Goal: Task Accomplishment & Management: Complete application form

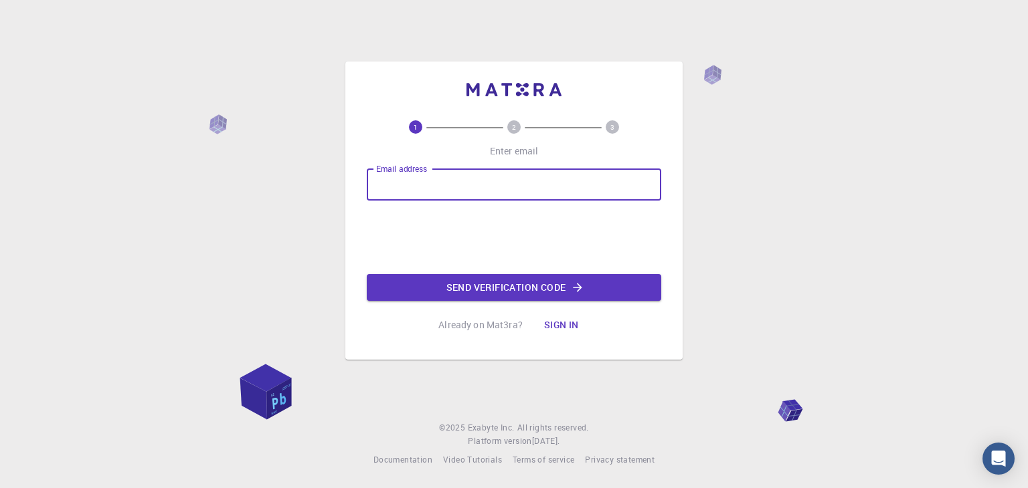
click at [447, 181] on input "Email address" at bounding box center [514, 185] width 294 height 32
type input "[EMAIL_ADDRESS][DOMAIN_NAME]"
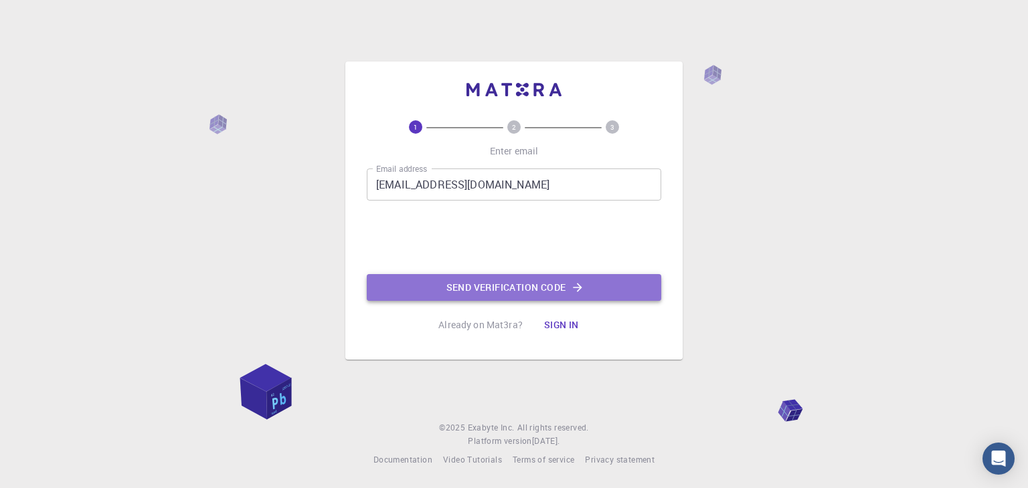
click at [498, 288] on button "Send verification code" at bounding box center [514, 287] width 294 height 27
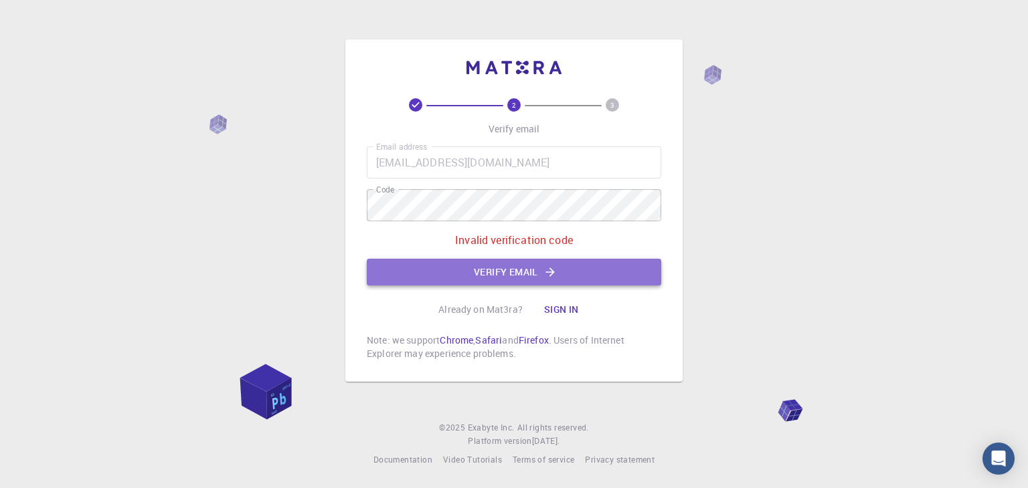
click at [607, 278] on button "Verify email" at bounding box center [514, 272] width 294 height 27
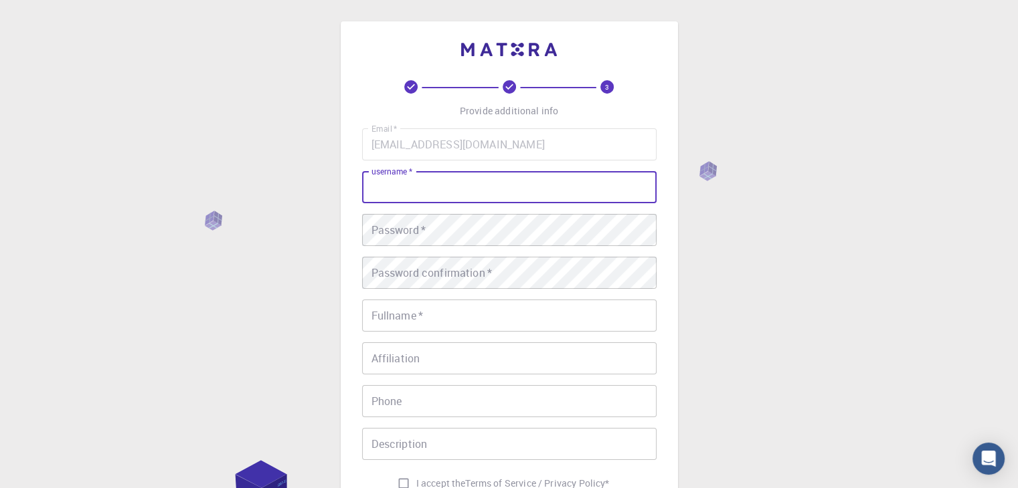
click at [513, 193] on input "username   *" at bounding box center [509, 187] width 294 height 32
type input "p"
paste input "Phoenix"
type input "findingphoenix"
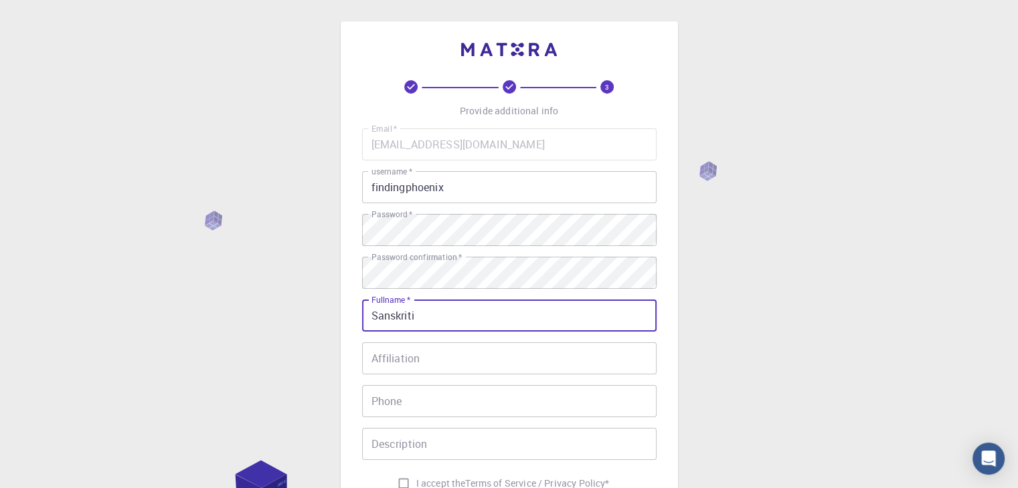
type input "Sanskriti"
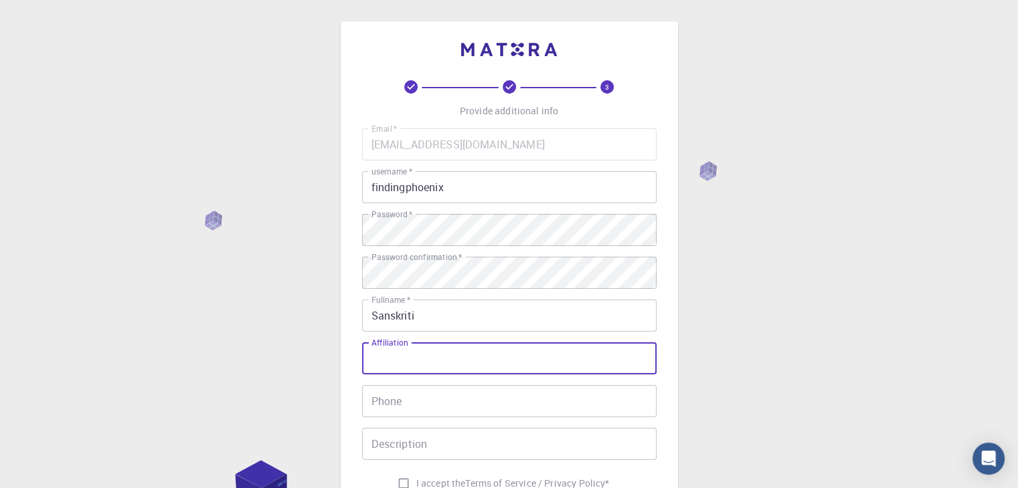
click at [590, 358] on input "Affiliation" at bounding box center [509, 359] width 294 height 32
type input "NIT RAIPUR"
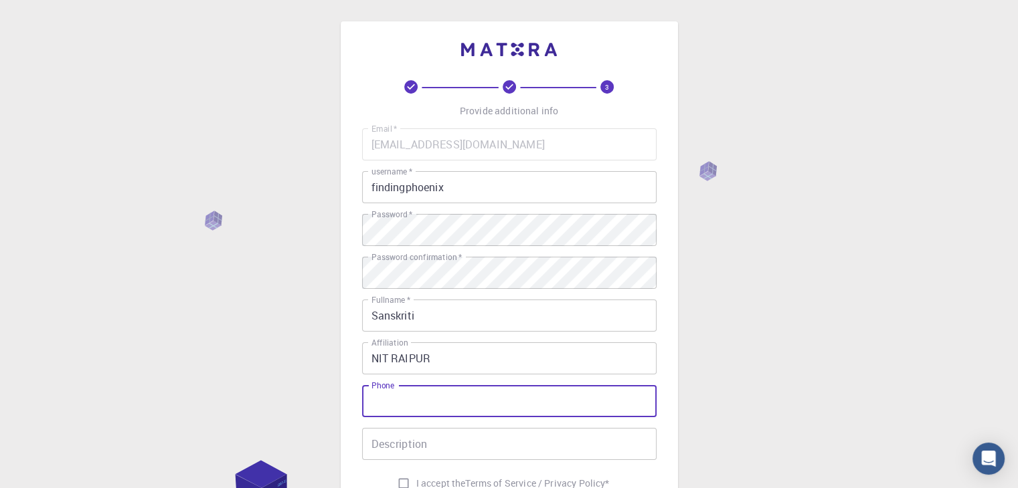
click at [579, 395] on input "Phone" at bounding box center [509, 401] width 294 height 32
type input "07225886337"
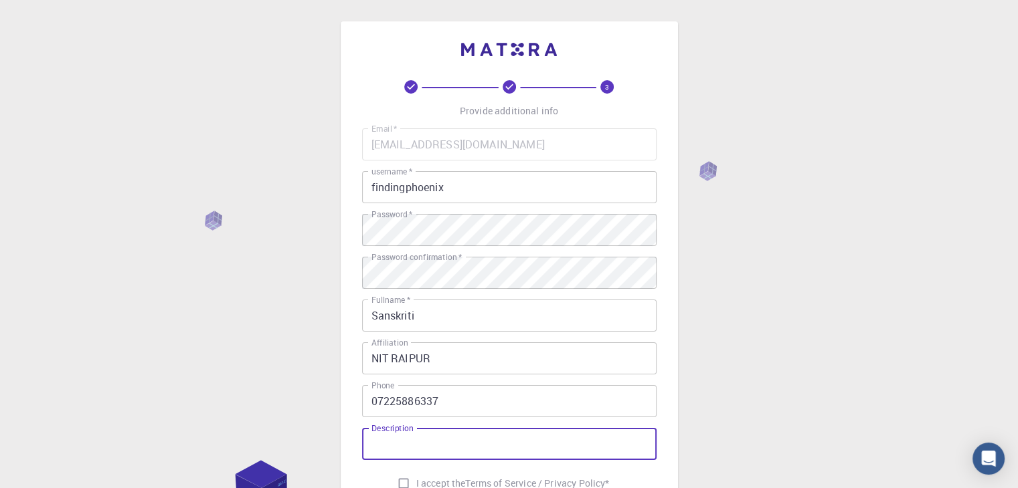
click at [450, 436] on input "Description" at bounding box center [509, 444] width 294 height 32
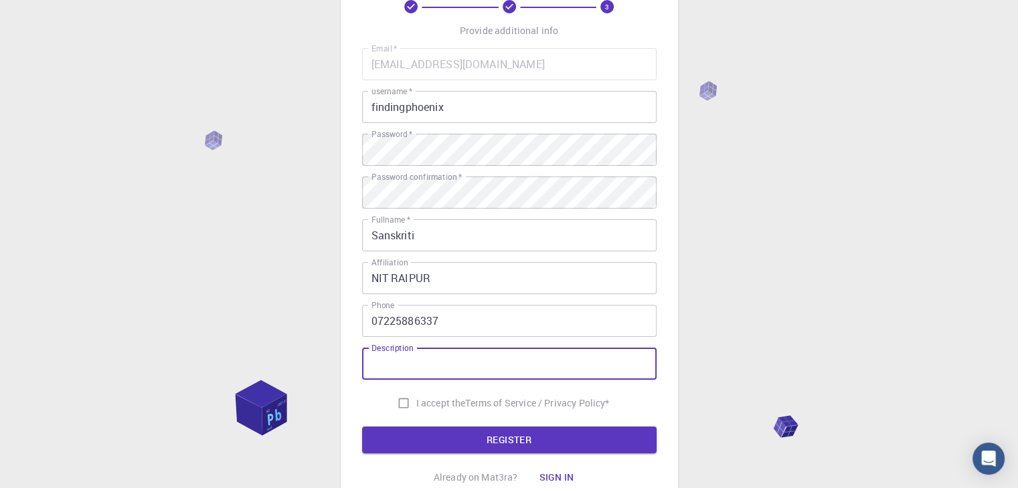
scroll to position [82, 0]
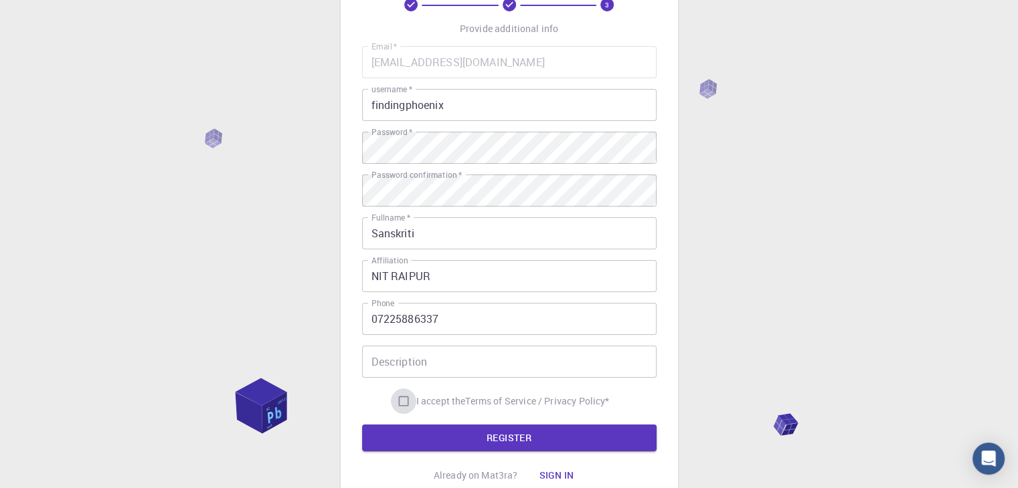
click at [400, 394] on input "I accept the Terms of Service / Privacy Policy *" at bounding box center [403, 401] width 25 height 25
checkbox input "true"
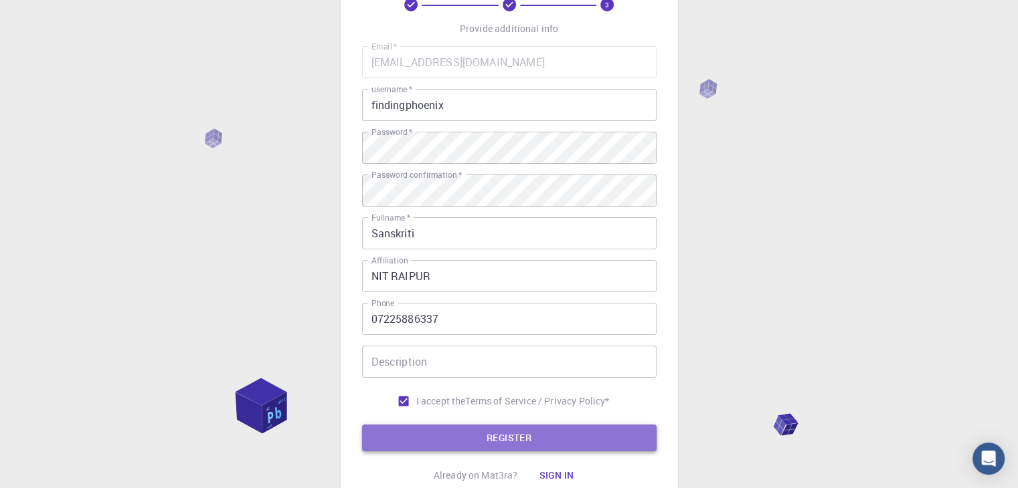
click at [432, 436] on button "REGISTER" at bounding box center [509, 438] width 294 height 27
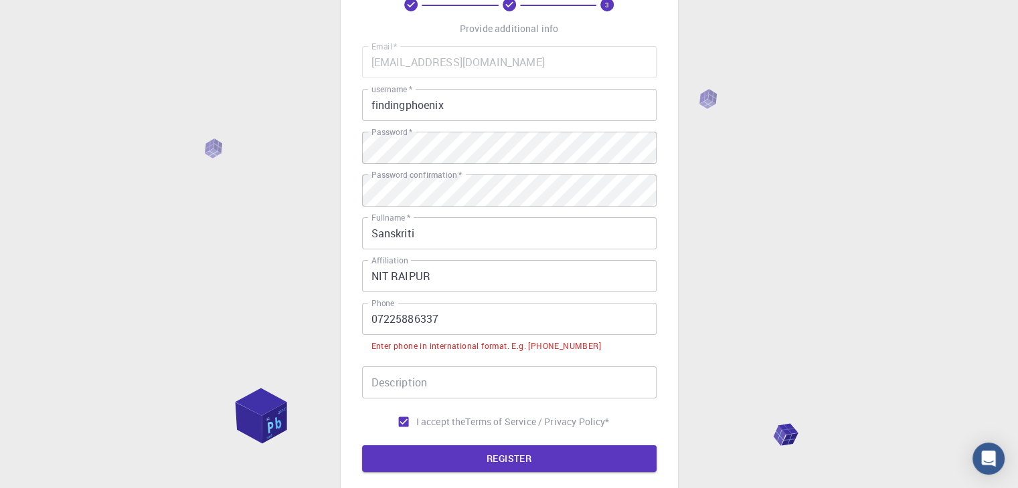
click at [376, 314] on input "07225886337" at bounding box center [509, 319] width 294 height 32
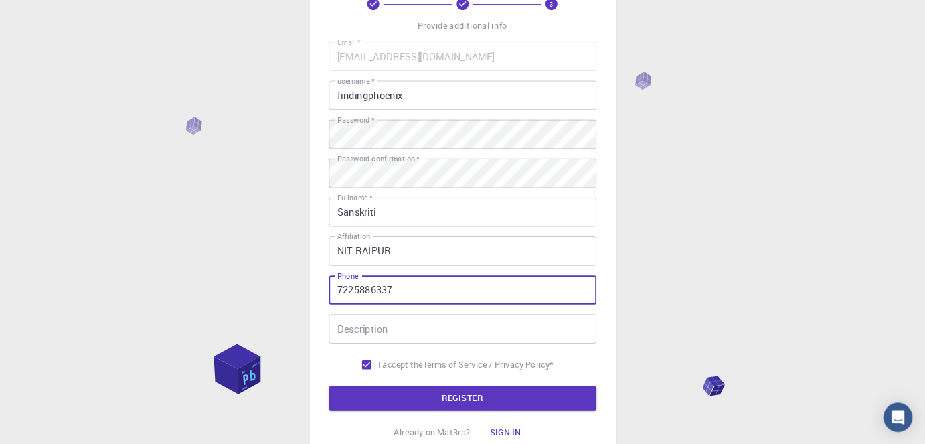
scroll to position [82, 0]
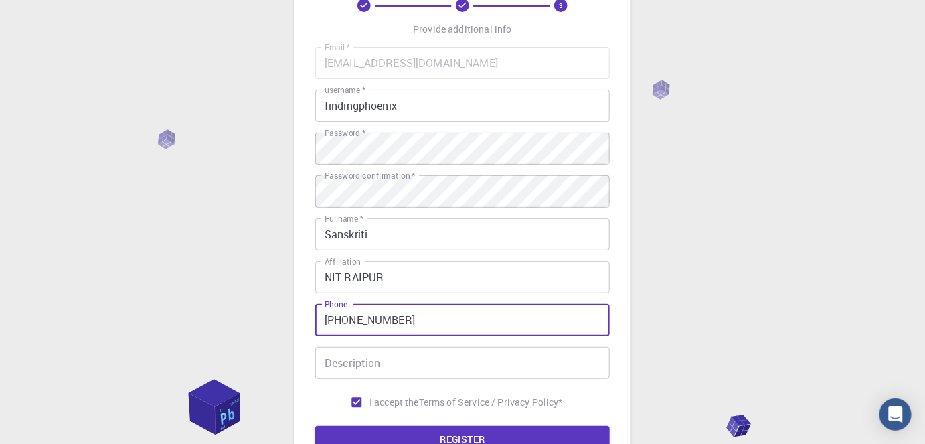
click at [315, 426] on button "REGISTER" at bounding box center [462, 439] width 294 height 27
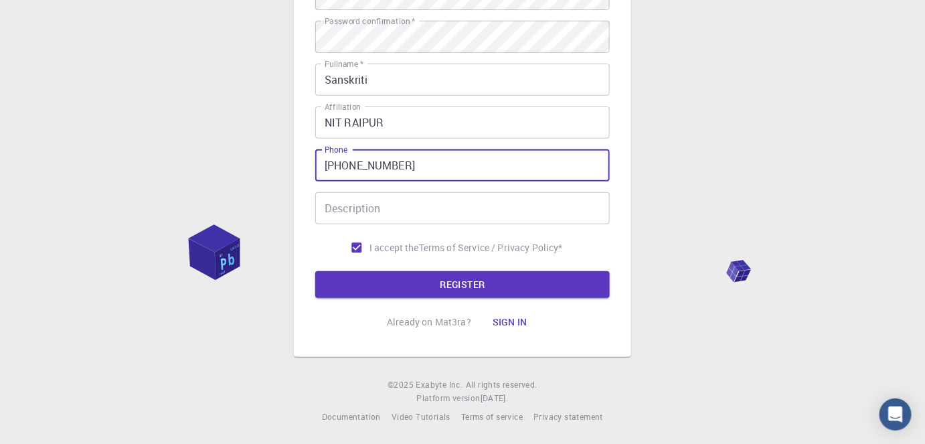
scroll to position [239, 0]
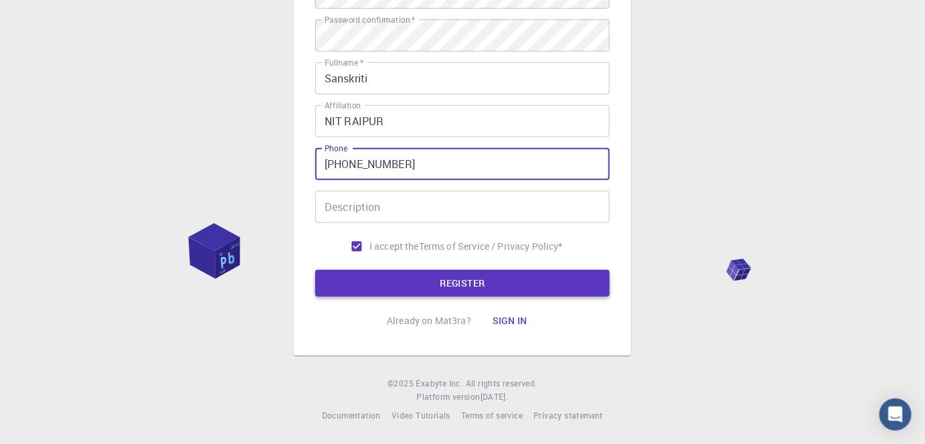
type input "[PHONE_NUMBER]"
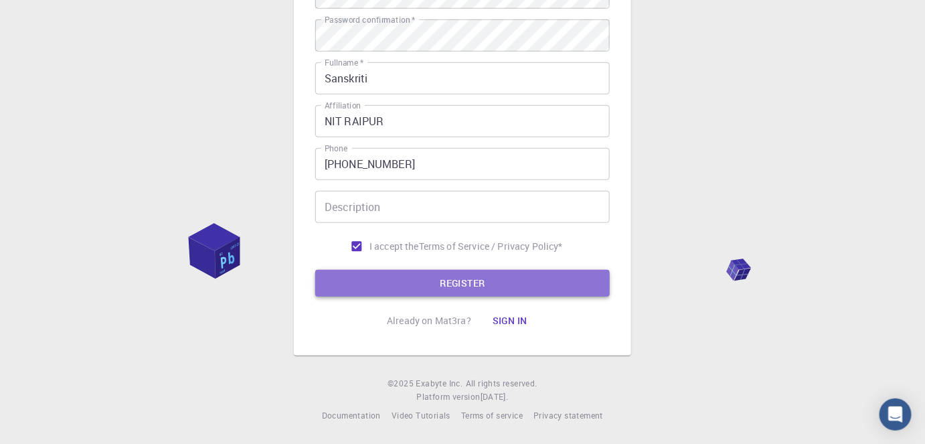
click at [519, 282] on button "REGISTER" at bounding box center [462, 283] width 294 height 27
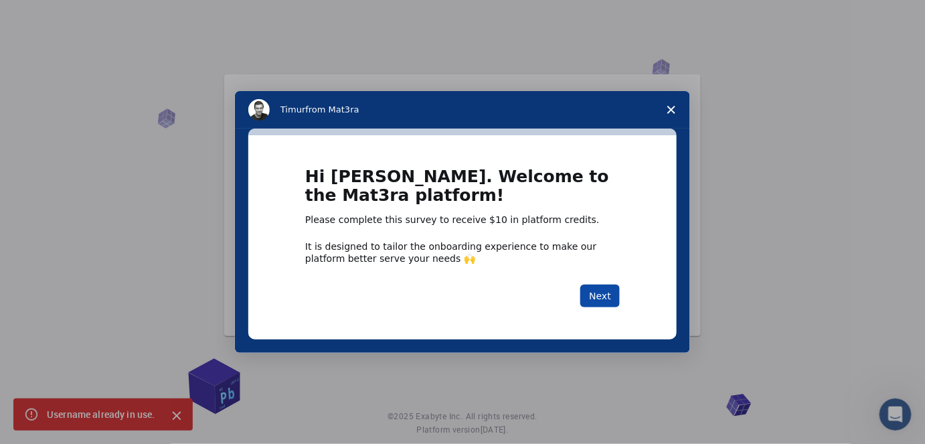
click at [595, 292] on button "Next" at bounding box center [599, 295] width 39 height 23
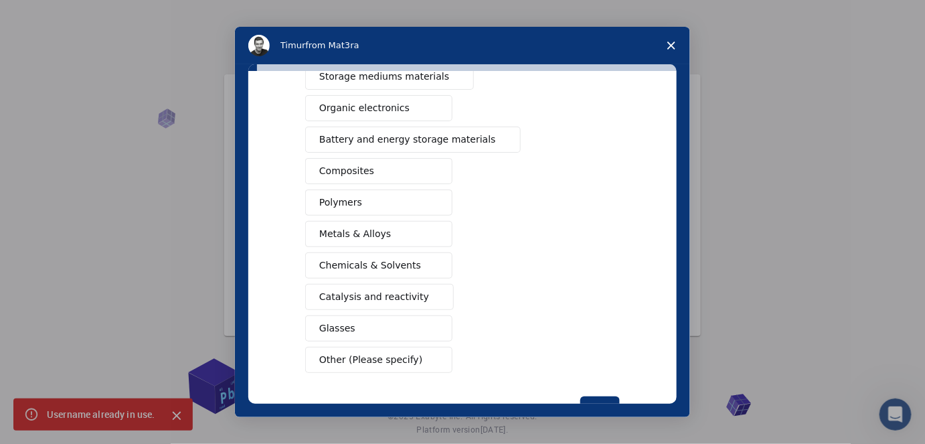
scroll to position [197, 0]
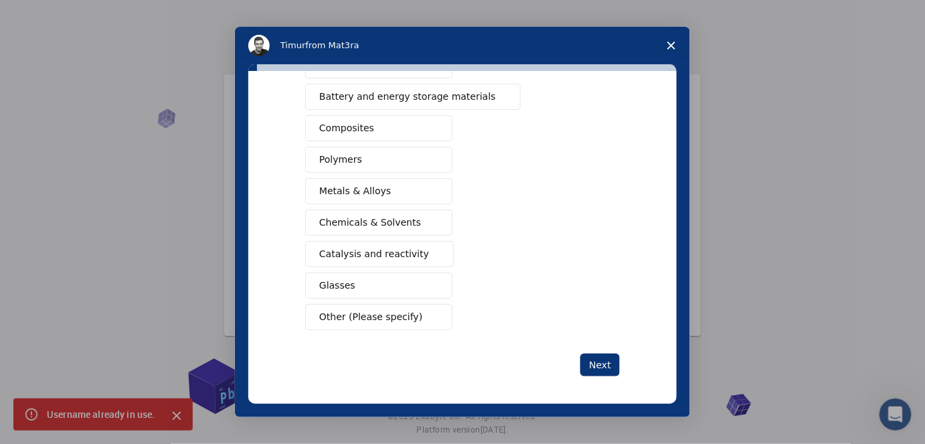
click at [326, 217] on span "Chemicals & Solvents" at bounding box center [370, 222] width 102 height 14
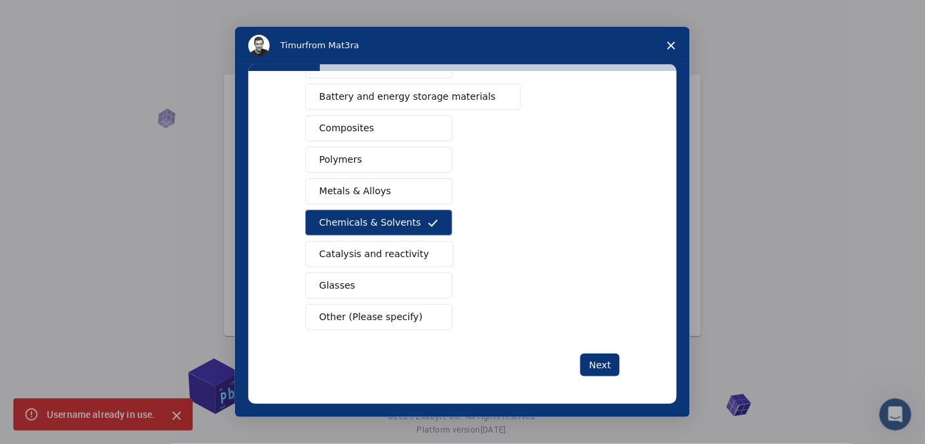
click at [337, 153] on span "Polymers" at bounding box center [340, 160] width 43 height 14
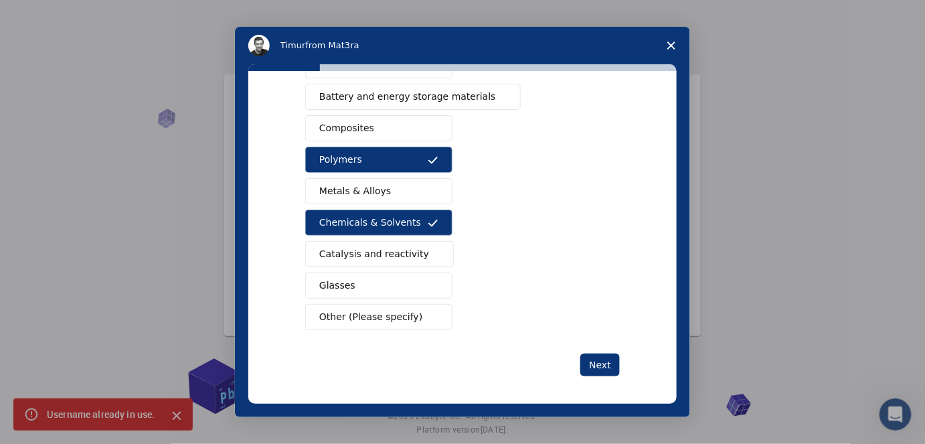
click at [355, 125] on span "Composites" at bounding box center [346, 128] width 55 height 14
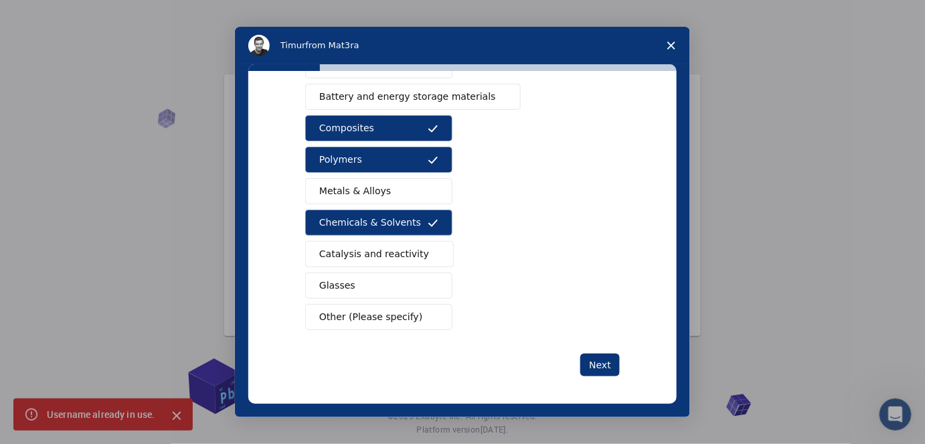
click at [357, 191] on span "Metals & Alloys" at bounding box center [355, 191] width 72 height 14
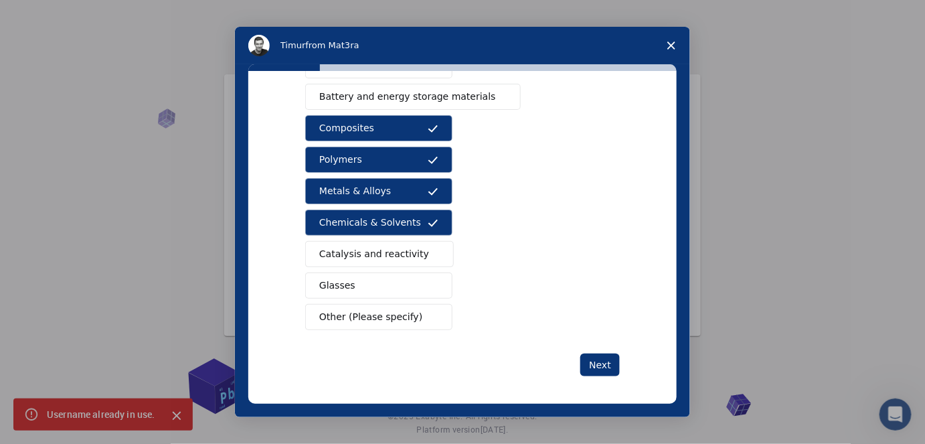
click at [371, 247] on span "Catalysis and reactivity" at bounding box center [374, 254] width 110 height 14
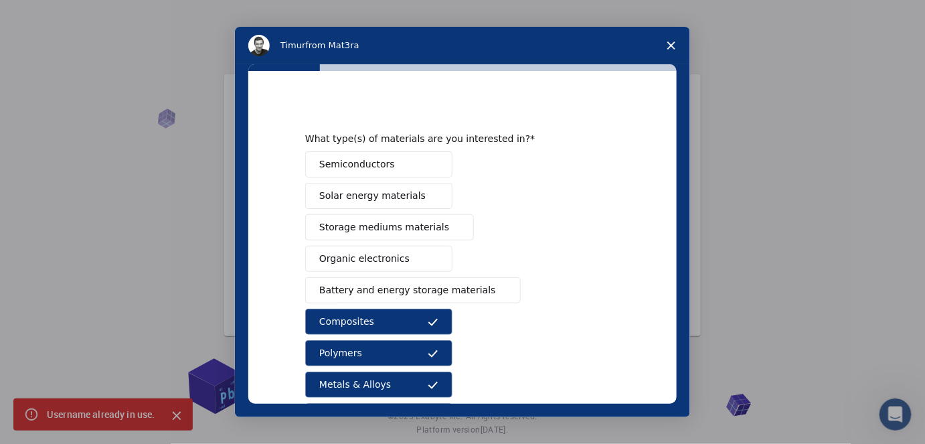
scroll to position [0, 0]
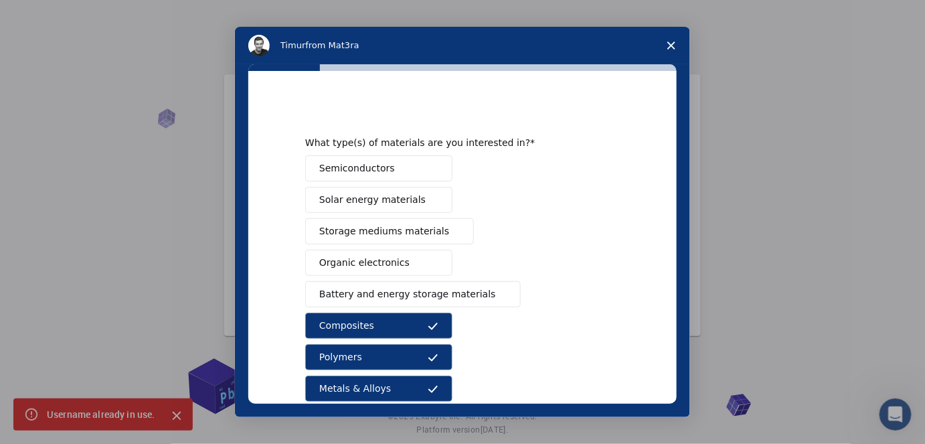
click at [381, 163] on span "Semiconductors" at bounding box center [357, 168] width 76 height 14
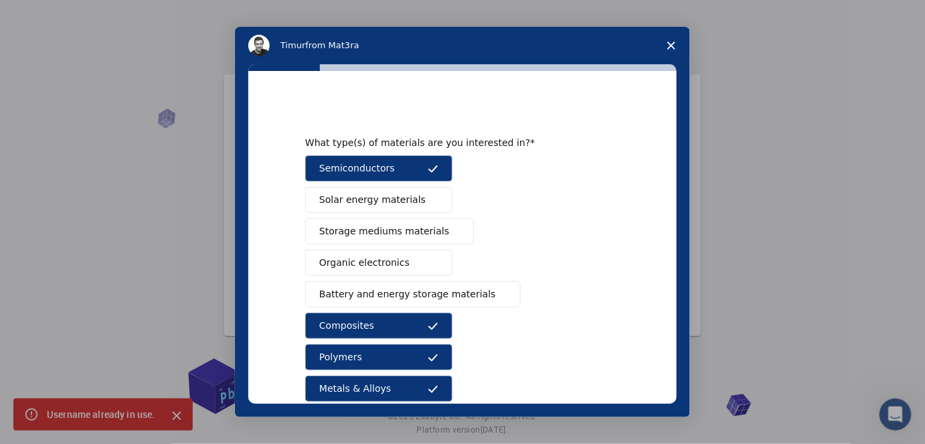
click at [394, 268] on span "Organic electronics" at bounding box center [364, 263] width 90 height 14
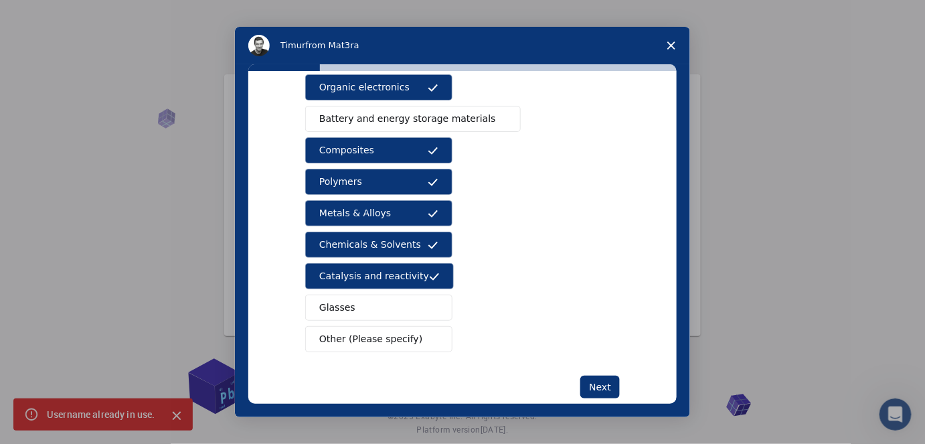
scroll to position [187, 0]
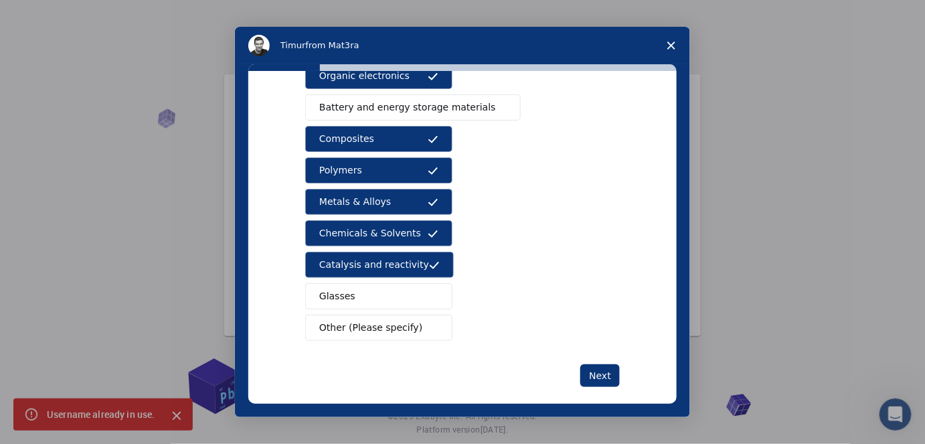
click at [343, 289] on span "Glasses" at bounding box center [337, 296] width 36 height 14
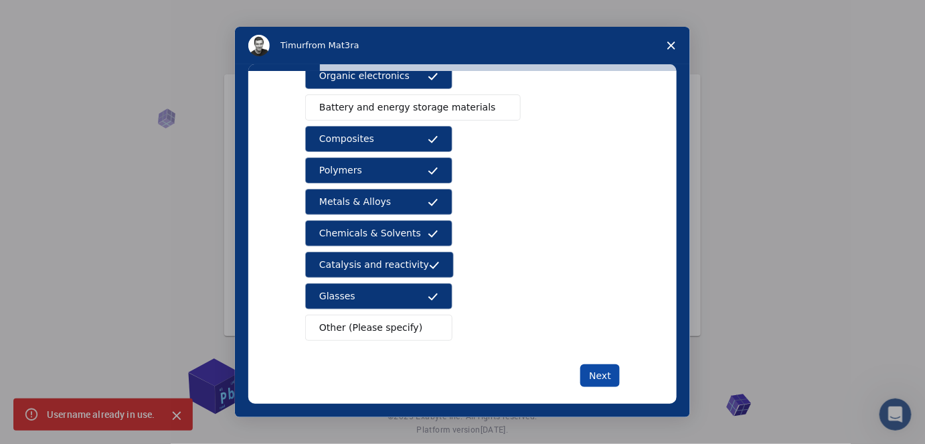
click at [587, 371] on button "Next" at bounding box center [599, 375] width 39 height 23
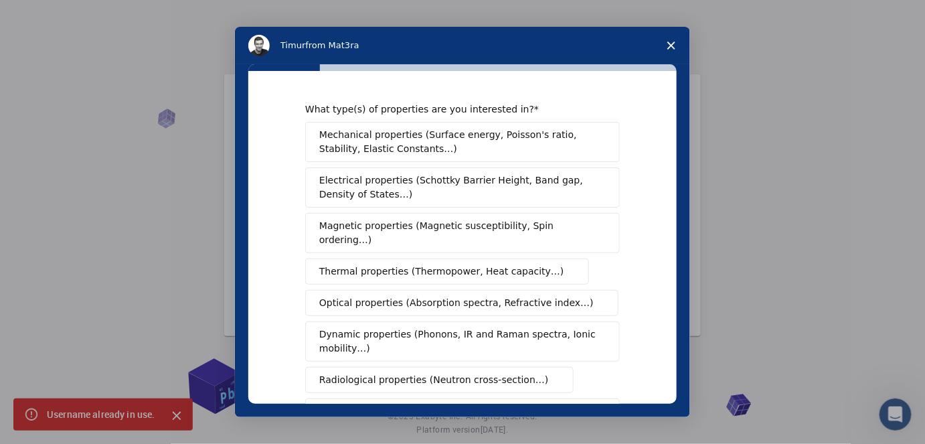
click at [463, 174] on span "Electrical properties (Schottky Barrier Height, Band gap, Density of States…)" at bounding box center [458, 187] width 278 height 28
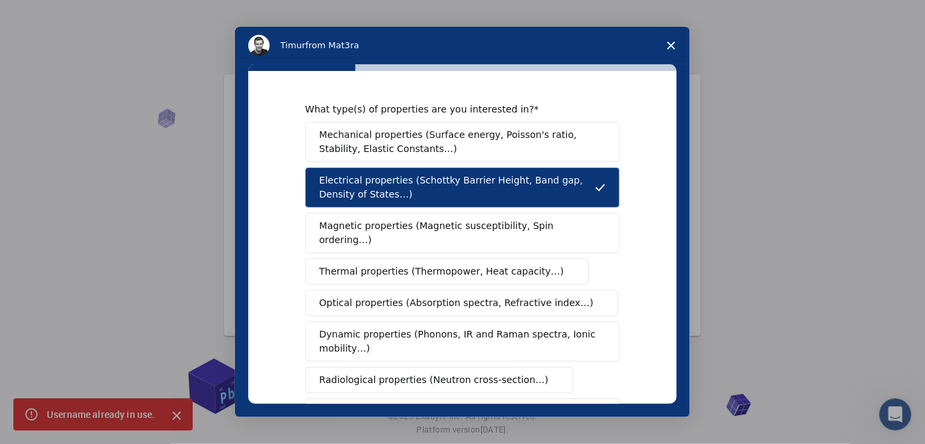
click at [462, 149] on span "Mechanical properties (Surface energy, Poisson's ratio, Stability, Elastic Cons…" at bounding box center [458, 142] width 279 height 28
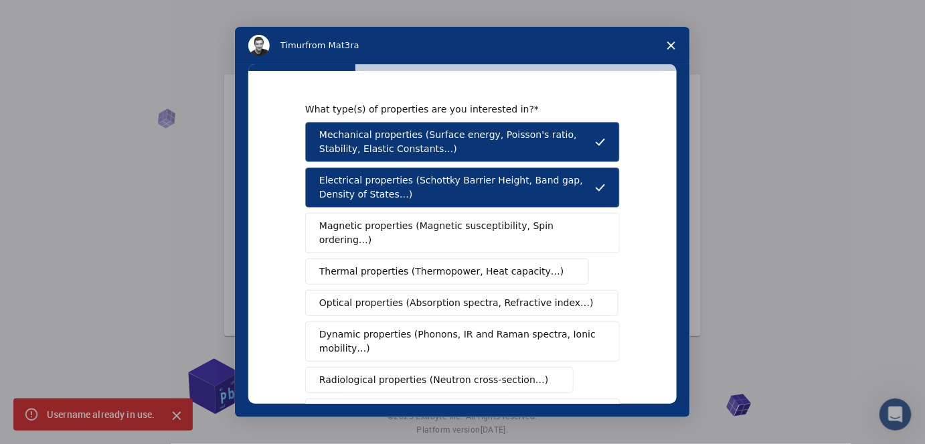
click at [463, 264] on span "Thermal properties (Thermopower, Heat capacity…)" at bounding box center [441, 271] width 245 height 14
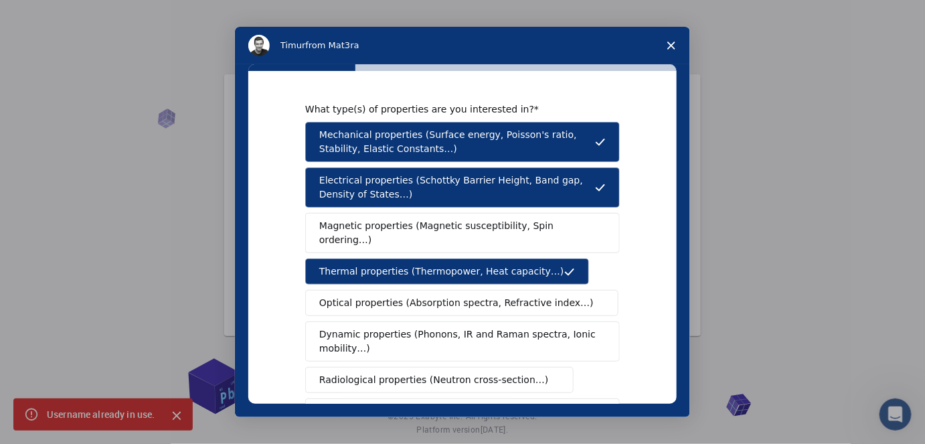
click at [458, 327] on span "Dynamic properties (Phonons, IR and Raman spectra, Ionic mobility…)" at bounding box center [458, 341] width 278 height 28
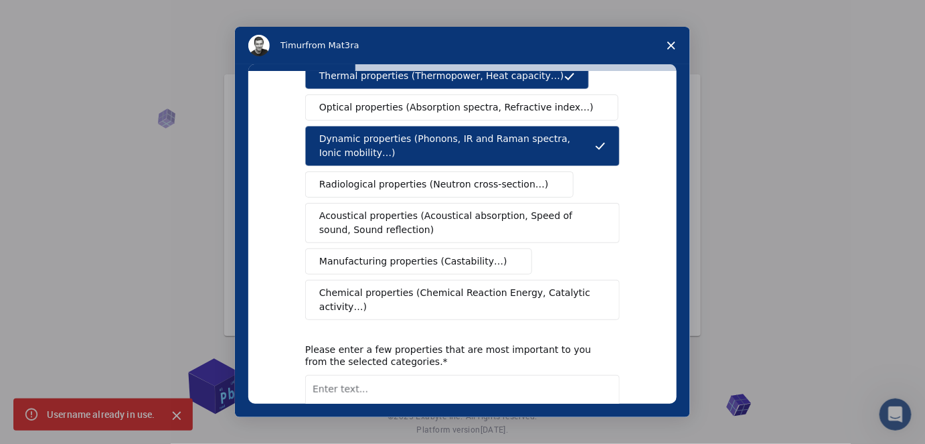
scroll to position [207, 0]
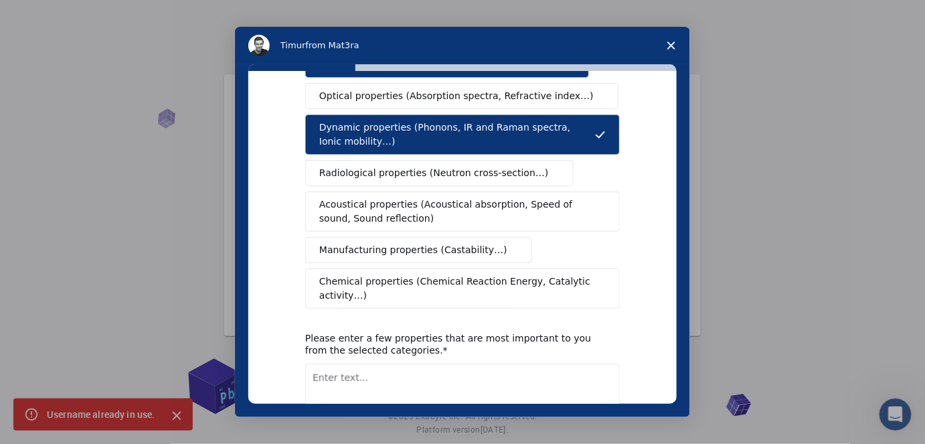
click at [508, 165] on button "Radiological properties (Neutron cross-section…)" at bounding box center [439, 173] width 268 height 26
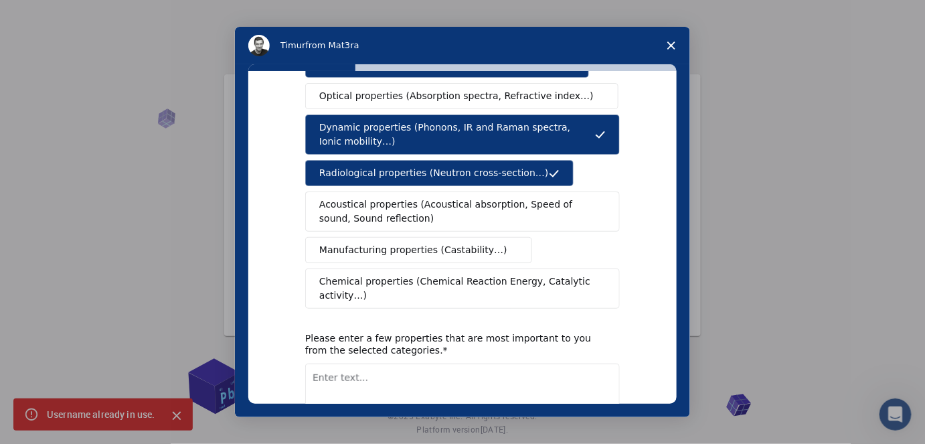
click at [435, 274] on span "Chemical properties (Chemical Reaction Energy, Catalytic activity…)" at bounding box center [457, 288] width 277 height 28
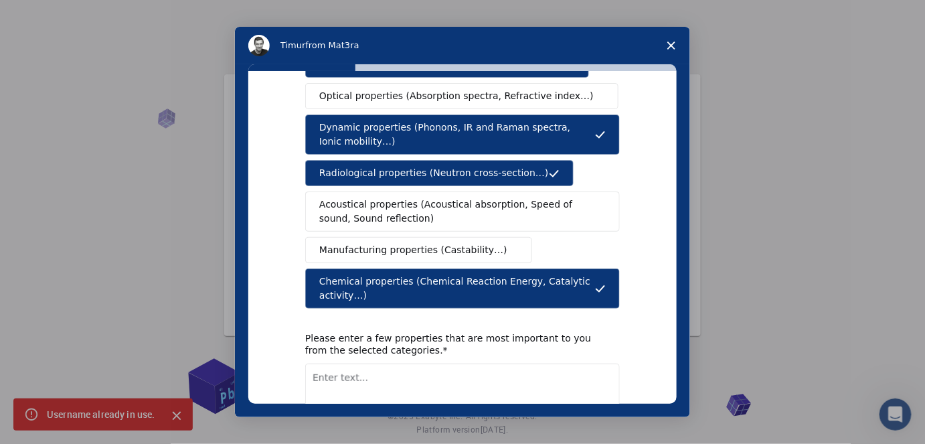
scroll to position [267, 0]
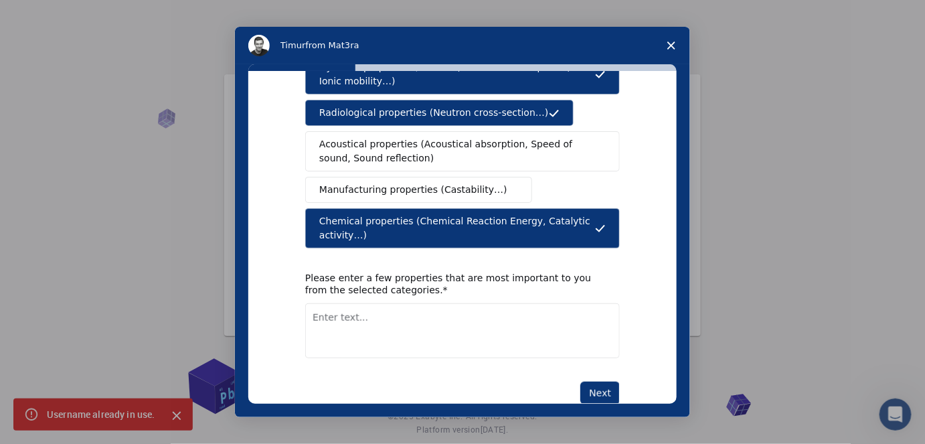
click at [504, 303] on textarea "Enter text..." at bounding box center [462, 330] width 314 height 55
click at [587, 381] on button "Next" at bounding box center [599, 392] width 39 height 23
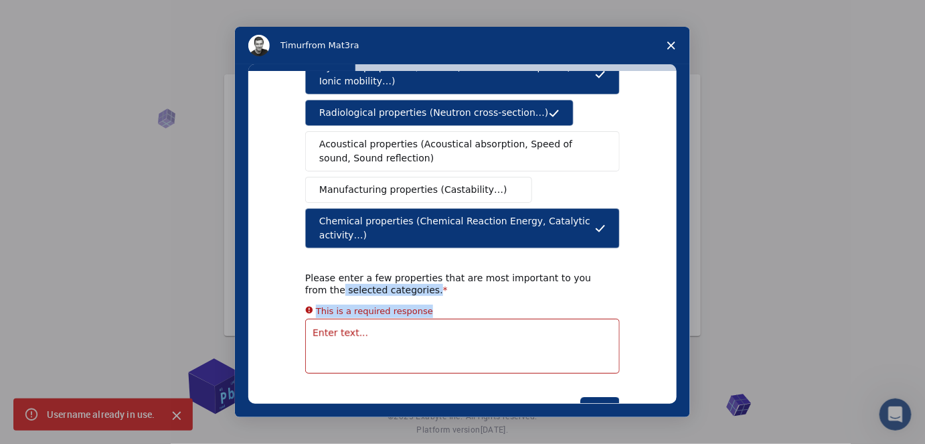
drag, startPoint x: 676, startPoint y: 272, endPoint x: 672, endPoint y: 244, distance: 28.4
click at [672, 244] on div "What type(s) of properties are you interested in? Mechanical properties (Surfac…" at bounding box center [462, 240] width 455 height 353
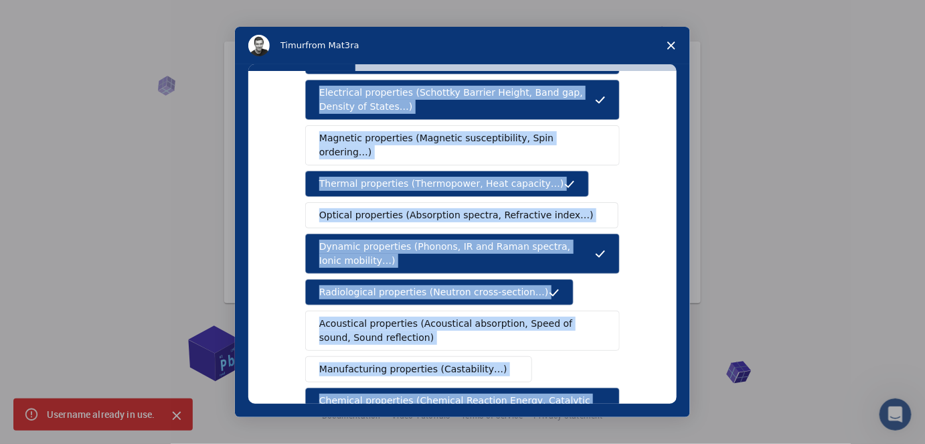
scroll to position [283, 0]
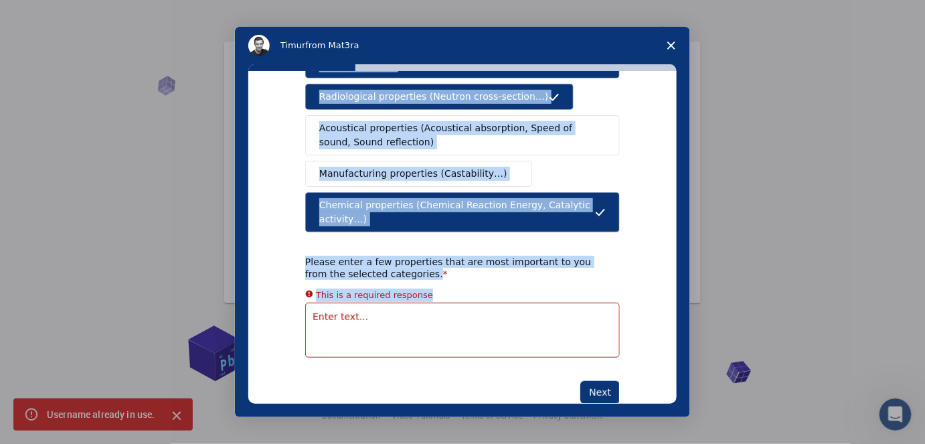
drag, startPoint x: 295, startPoint y: 97, endPoint x: 529, endPoint y: 294, distance: 306.3
click at [529, 294] on div "What type(s) of properties are you interested in? Mechanical properties (Surfac…" at bounding box center [462, 237] width 428 height 333
copy div "What type(s) of properties are you interested in? Mechanical properties (Surfac…"
